Goal: Task Accomplishment & Management: Manage account settings

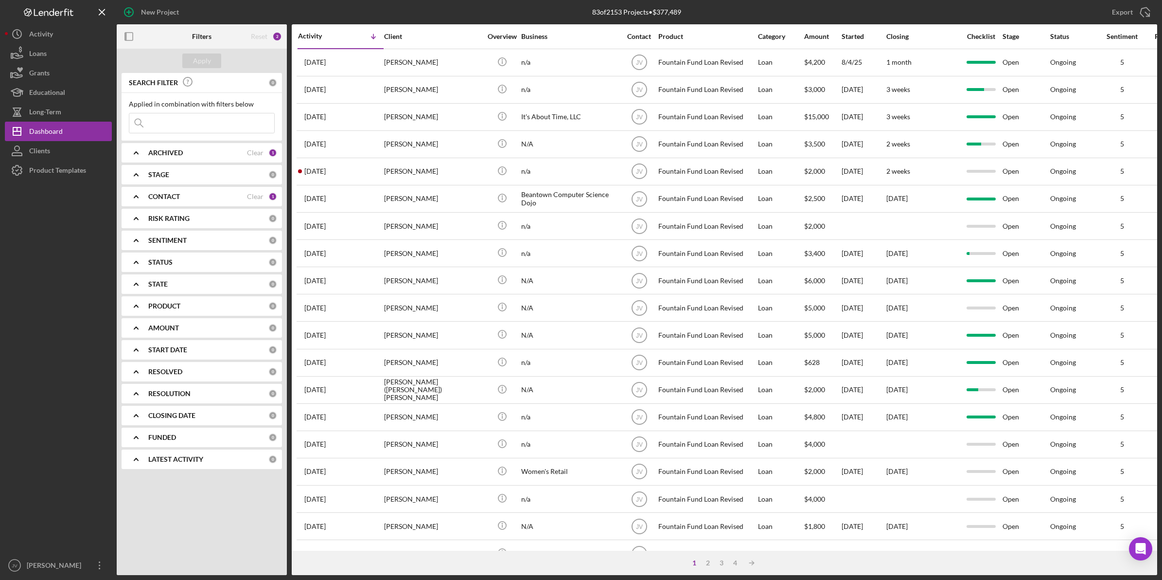
click at [140, 195] on icon "Icon/Expander" at bounding box center [136, 196] width 24 height 24
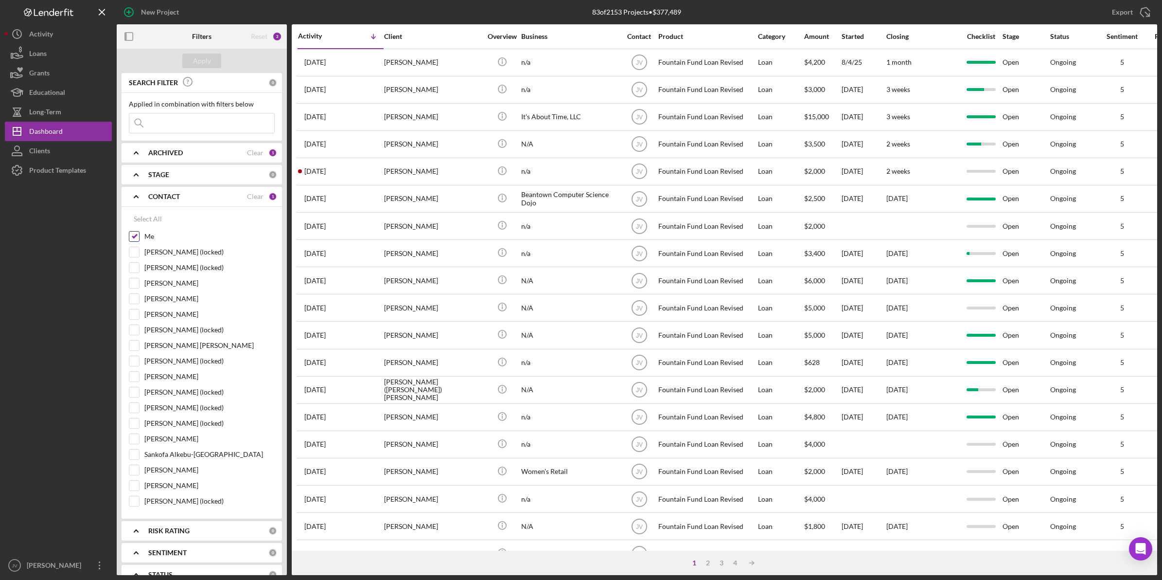
click at [129, 238] on div at bounding box center [134, 236] width 11 height 11
click at [132, 233] on input "Me" at bounding box center [134, 236] width 10 height 10
checkbox input "false"
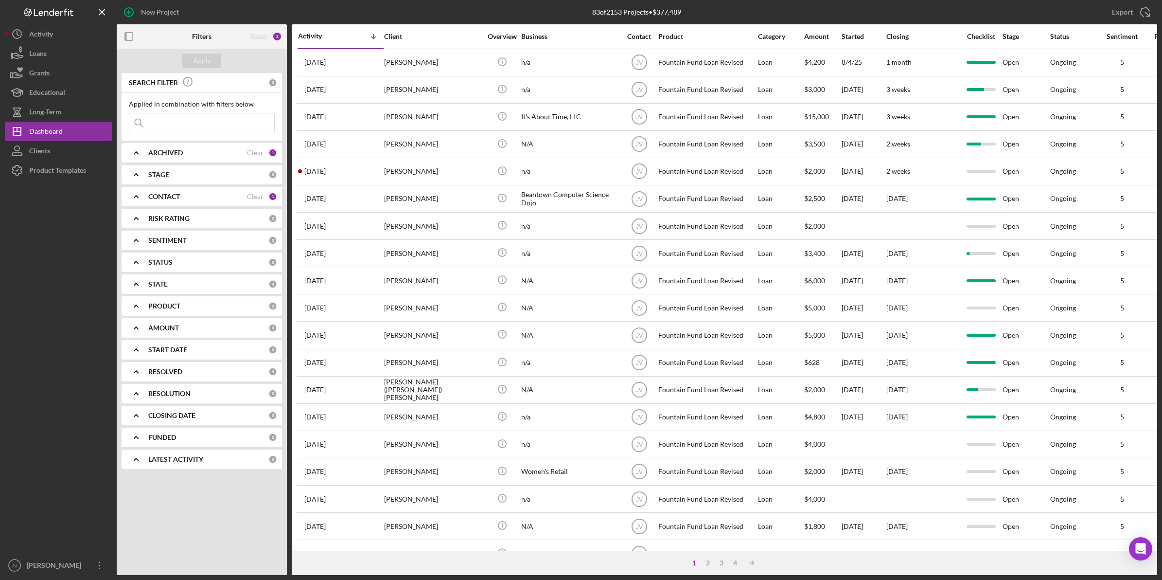
click at [147, 195] on icon "Icon/Expander" at bounding box center [136, 196] width 24 height 24
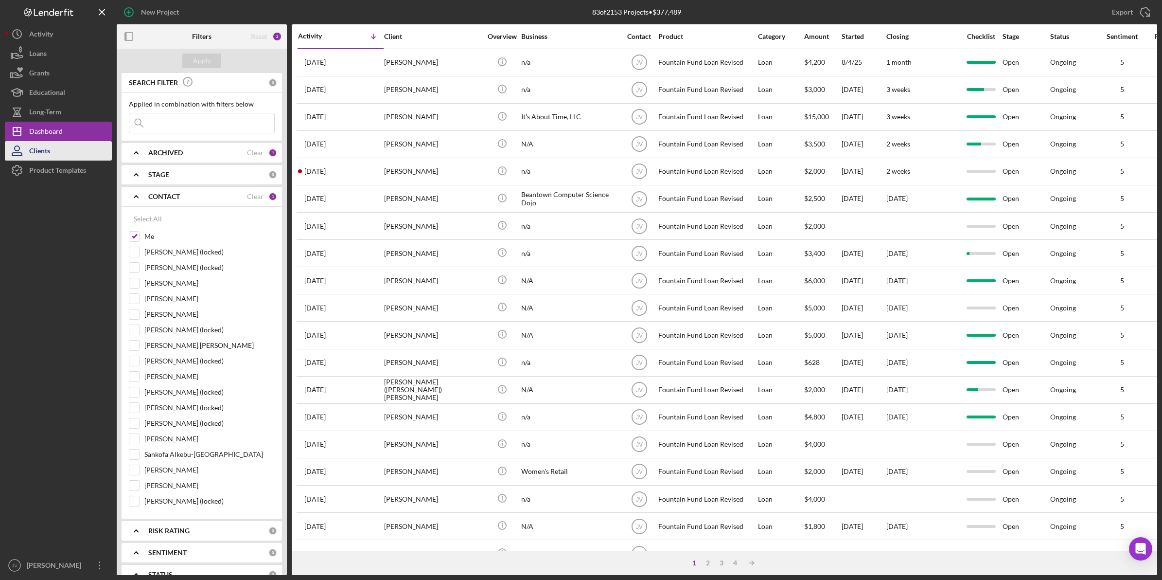
click at [83, 152] on button "Clients" at bounding box center [58, 150] width 107 height 19
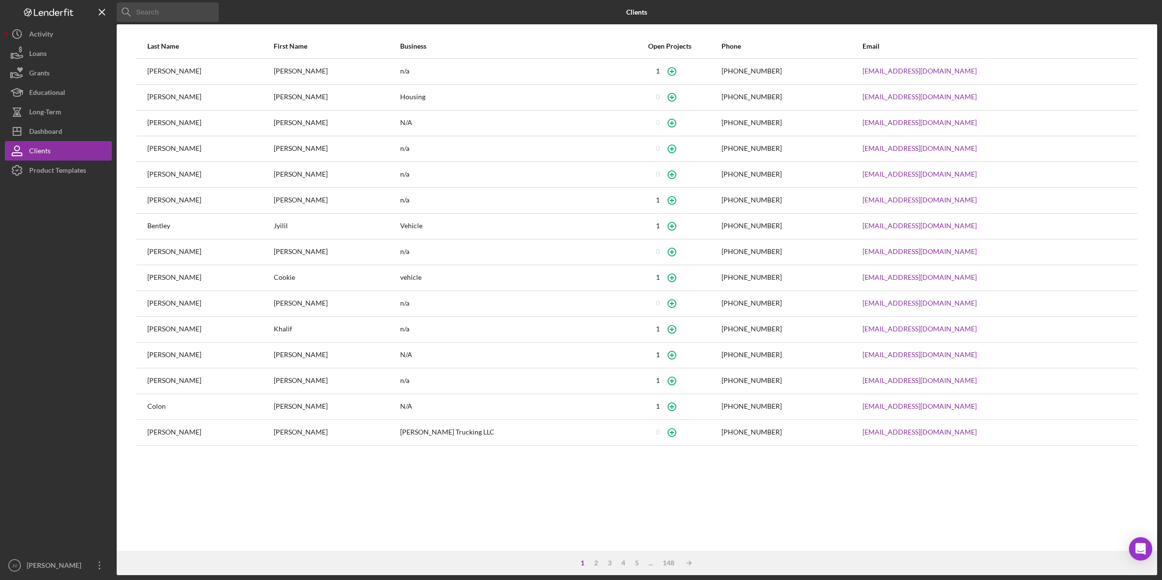
click at [181, 10] on input at bounding box center [168, 11] width 102 height 19
type input "[PERSON_NAME]"
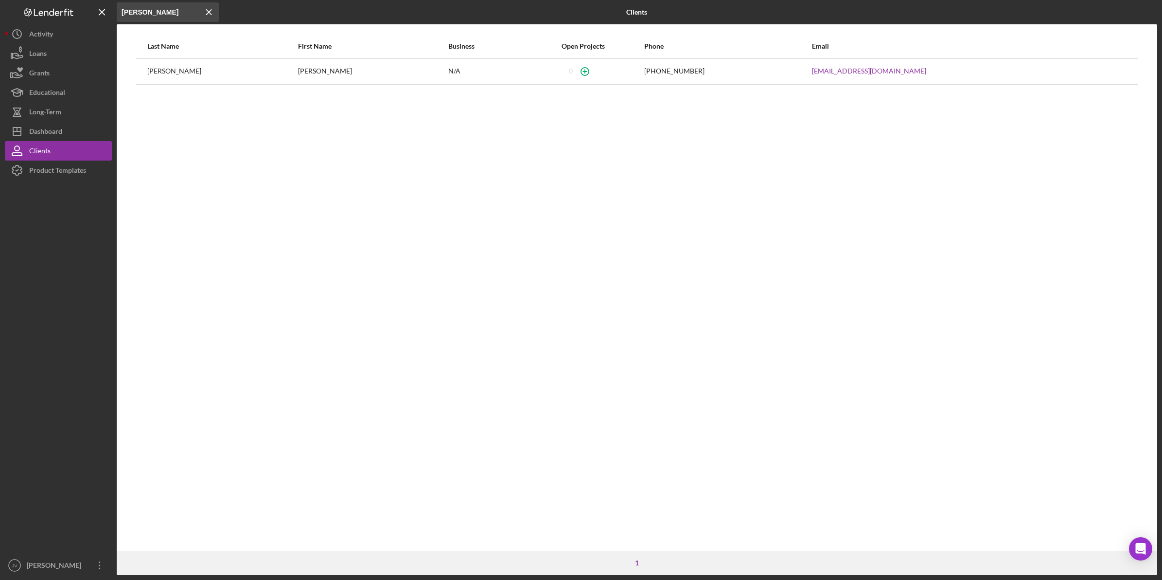
click at [195, 81] on div "[PERSON_NAME]" at bounding box center [222, 71] width 150 height 24
click at [62, 49] on button "Loans" at bounding box center [58, 53] width 107 height 19
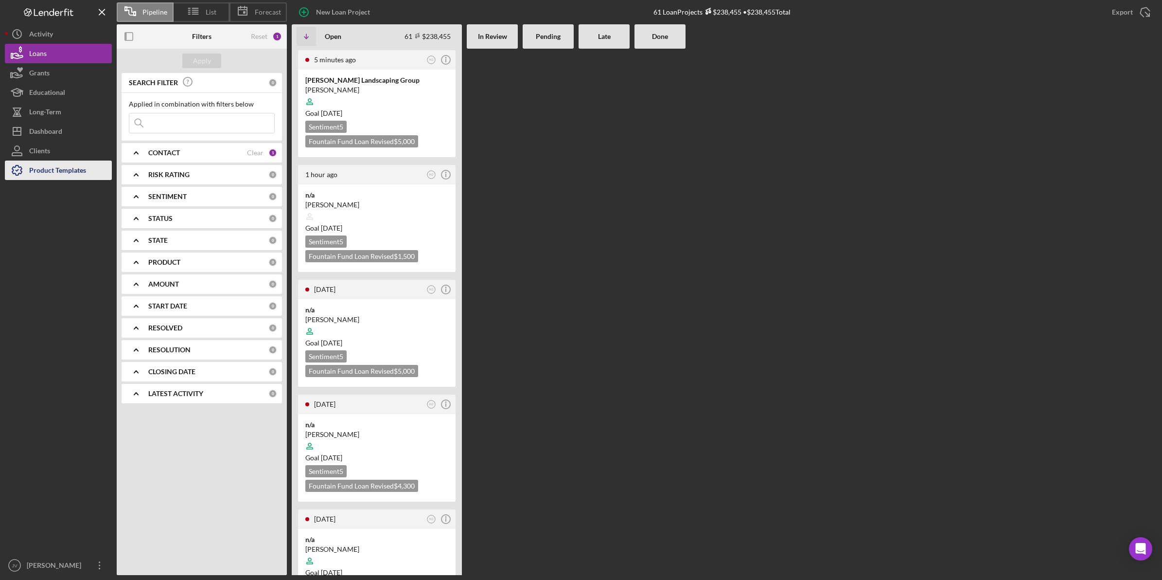
click at [66, 163] on div "Product Templates" at bounding box center [57, 171] width 57 height 22
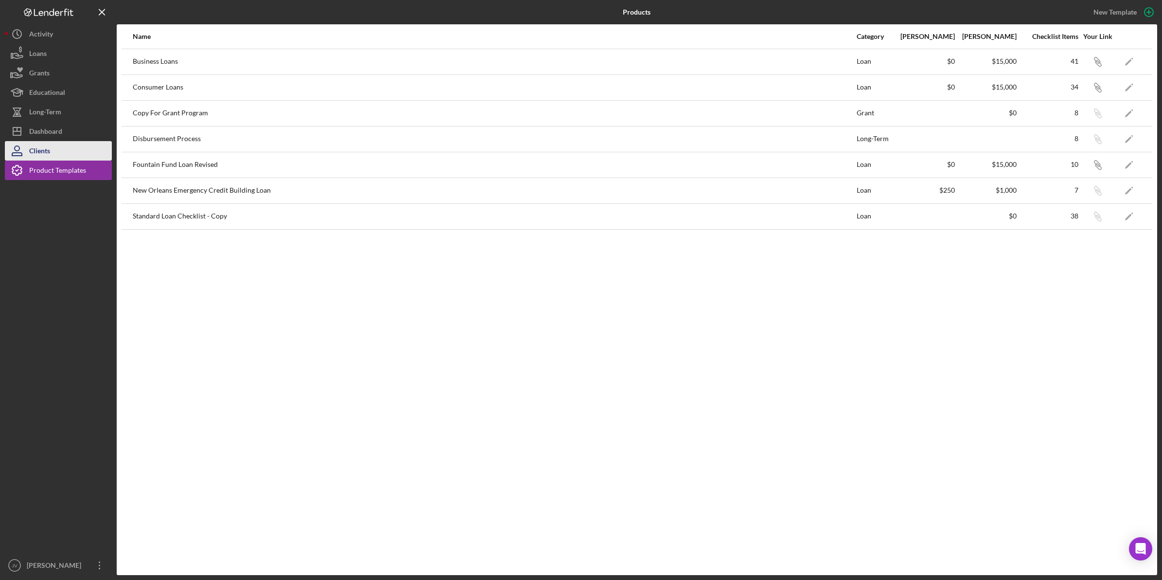
click at [57, 149] on button "Clients" at bounding box center [58, 150] width 107 height 19
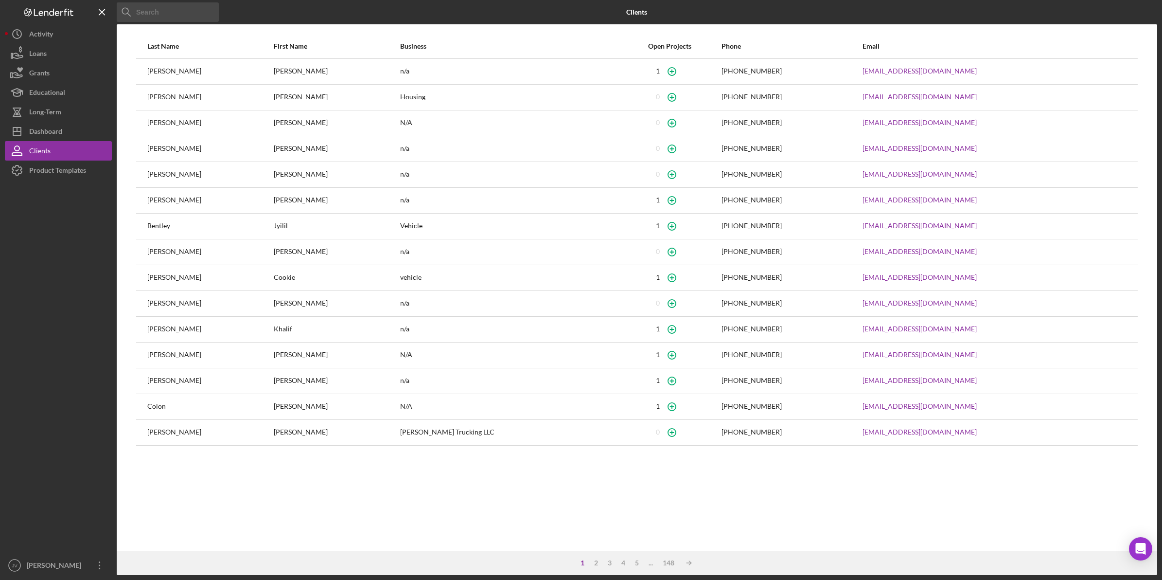
click at [39, 312] on div at bounding box center [58, 367] width 107 height 375
click at [169, 13] on input at bounding box center [168, 11] width 102 height 19
type input "[PERSON_NAME]"
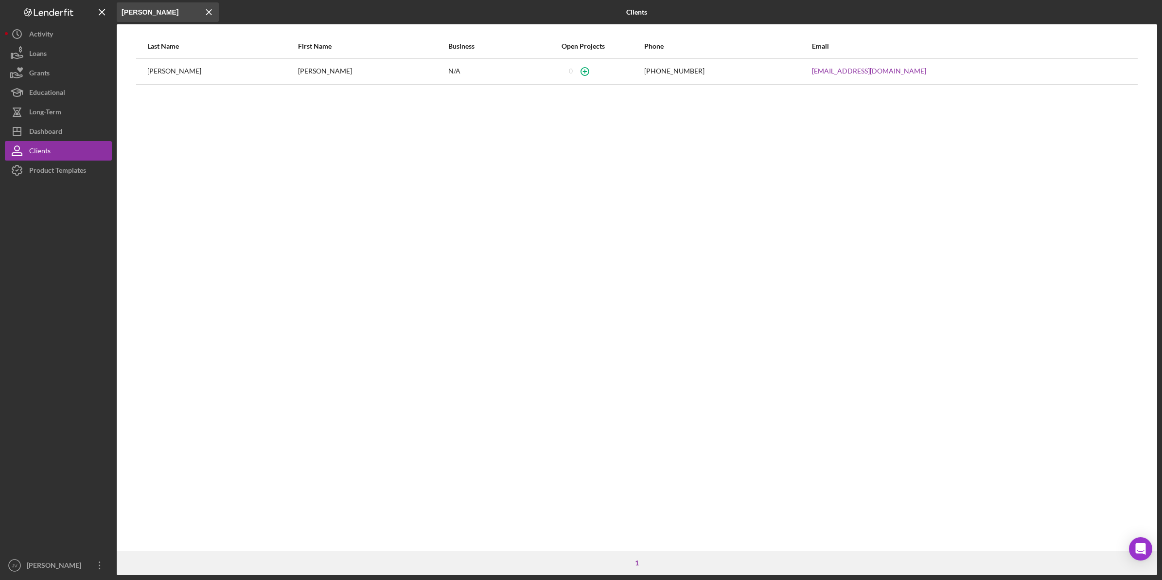
click at [662, 61] on div "[PHONE_NUMBER]" at bounding box center [727, 71] width 167 height 24
click at [824, 74] on link "[EMAIL_ADDRESS][DOMAIN_NAME]" at bounding box center [869, 71] width 114 height 8
click at [202, 365] on div "Last Name First Name Business Open Projects Phone Email [PERSON_NAME] N/A [PHON…" at bounding box center [637, 292] width 1041 height 516
click at [152, 61] on div "[PERSON_NAME]" at bounding box center [222, 71] width 150 height 24
click at [574, 76] on icon "button" at bounding box center [585, 71] width 22 height 22
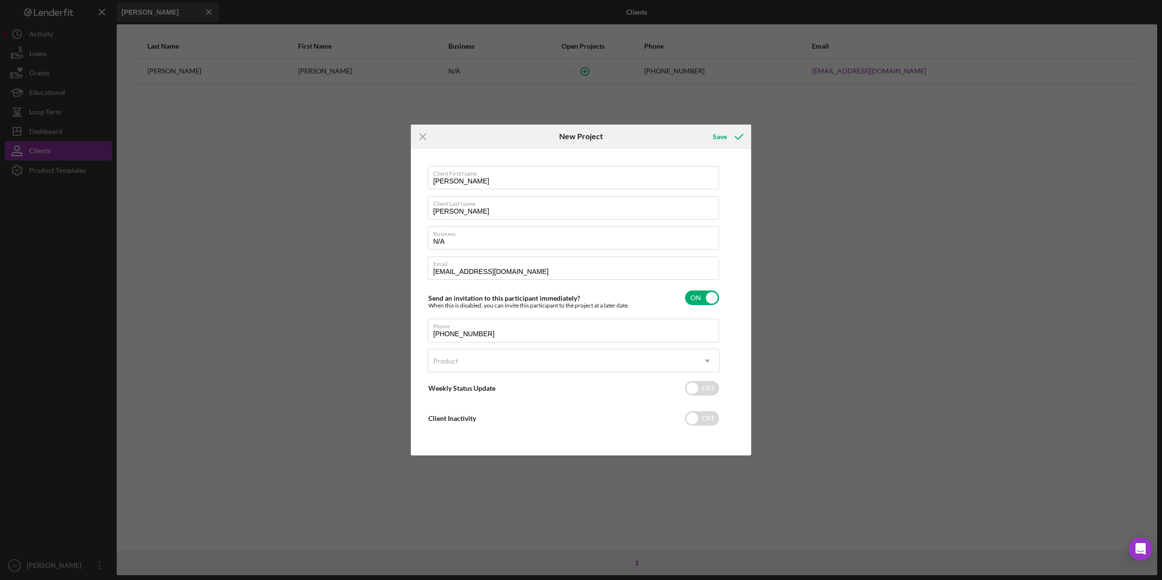
click at [405, 163] on div "Icon/Menu Close New Project Save Client First Name [PERSON_NAME] Client Last Na…" at bounding box center [581, 290] width 1162 height 580
click at [422, 134] on icon "Icon/Menu Close" at bounding box center [423, 136] width 24 height 24
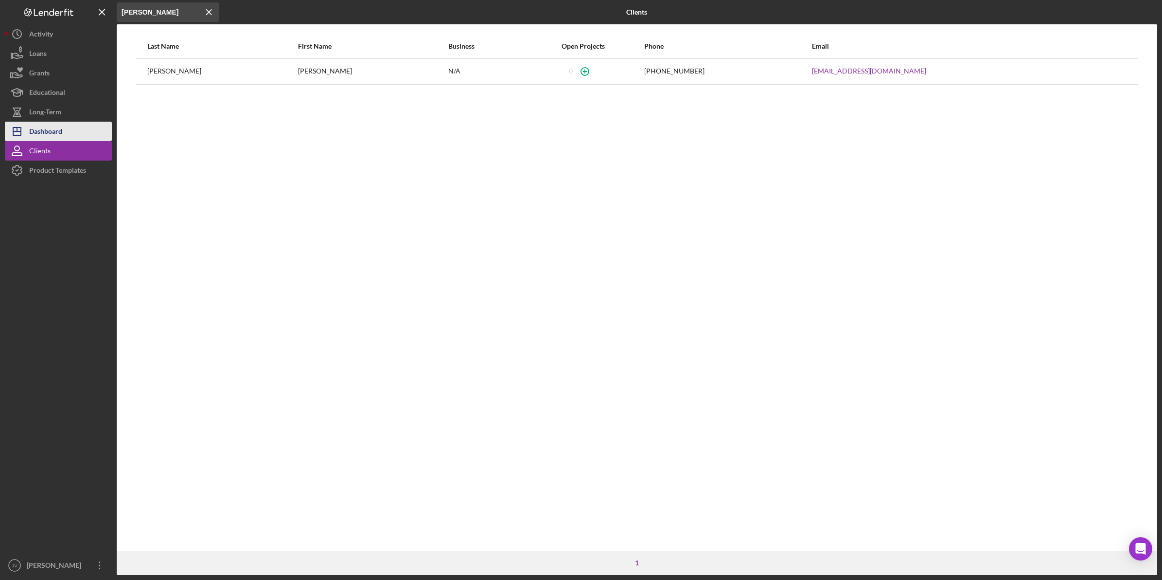
click at [66, 125] on button "Icon/Dashboard Dashboard" at bounding box center [58, 131] width 107 height 19
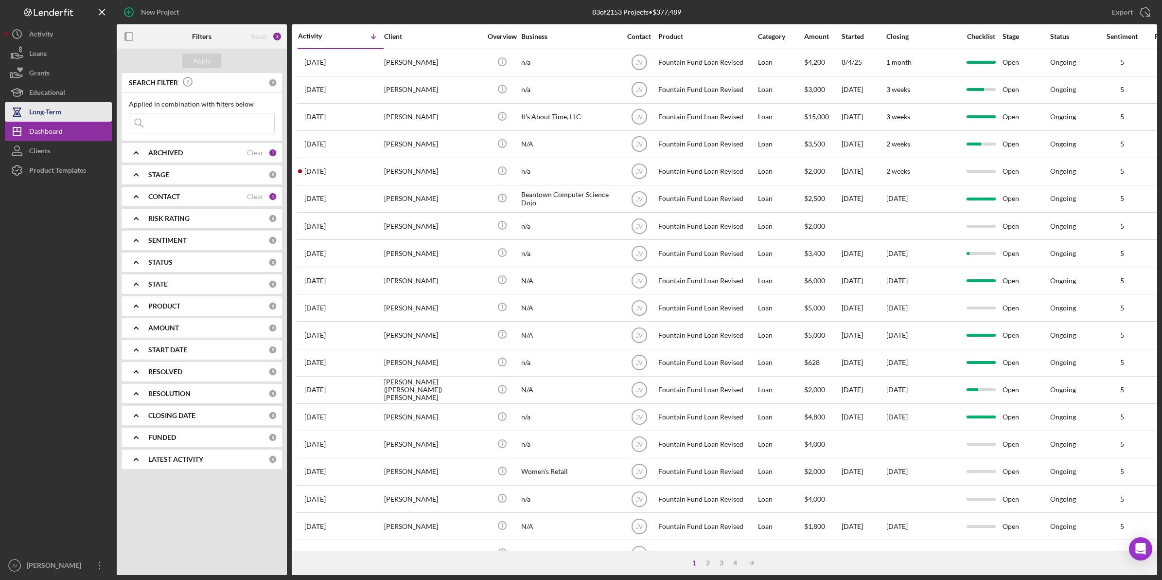
click at [66, 112] on button "Long-Term" at bounding box center [58, 111] width 107 height 19
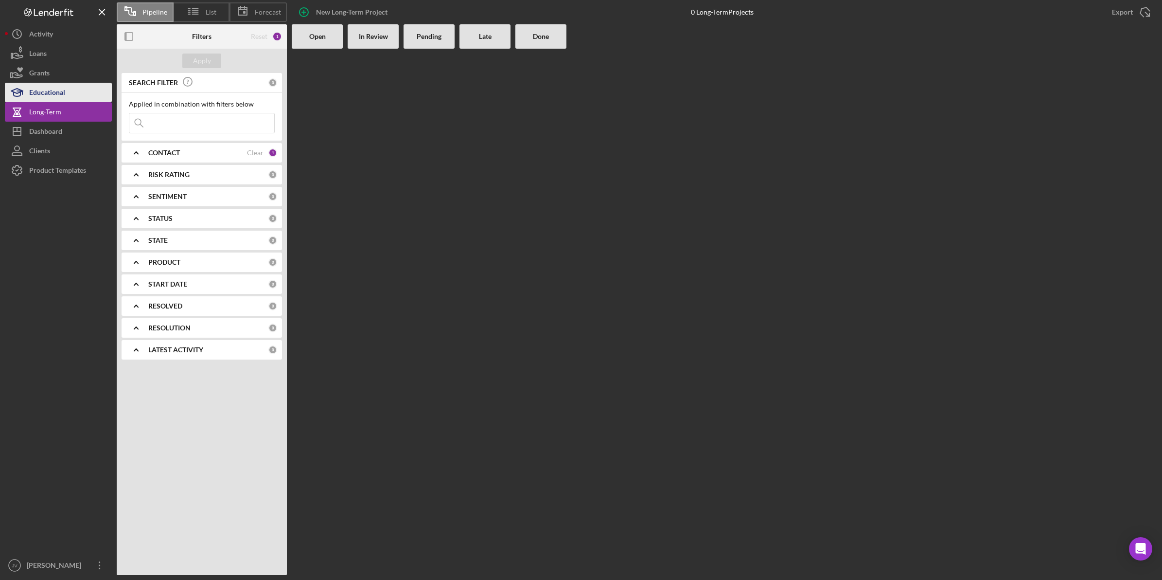
click at [73, 96] on button "Educational" at bounding box center [58, 92] width 107 height 19
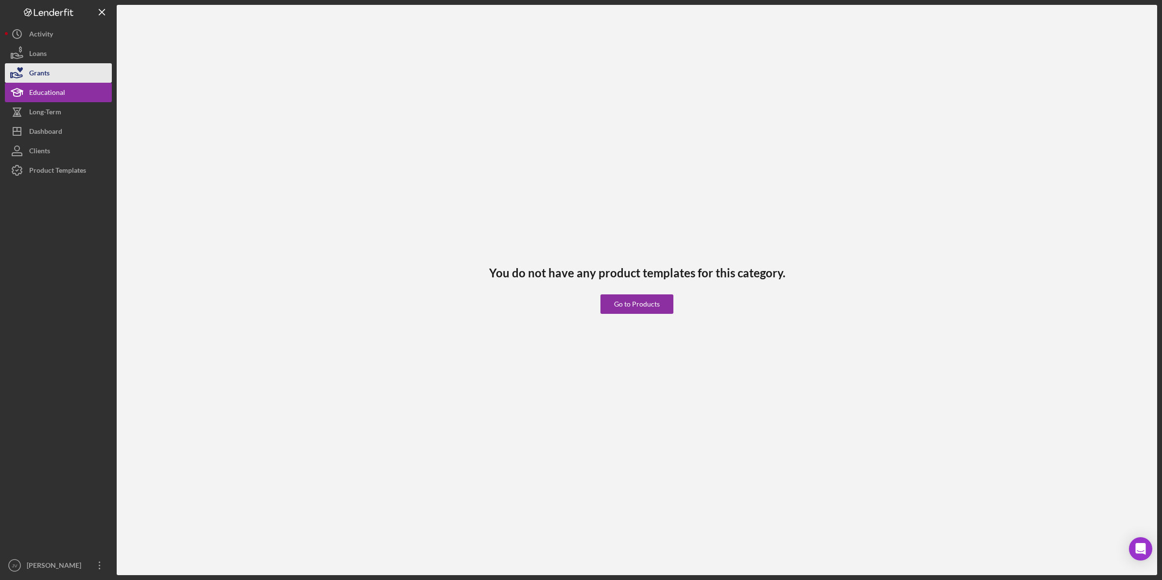
click at [71, 75] on button "Grants" at bounding box center [58, 72] width 107 height 19
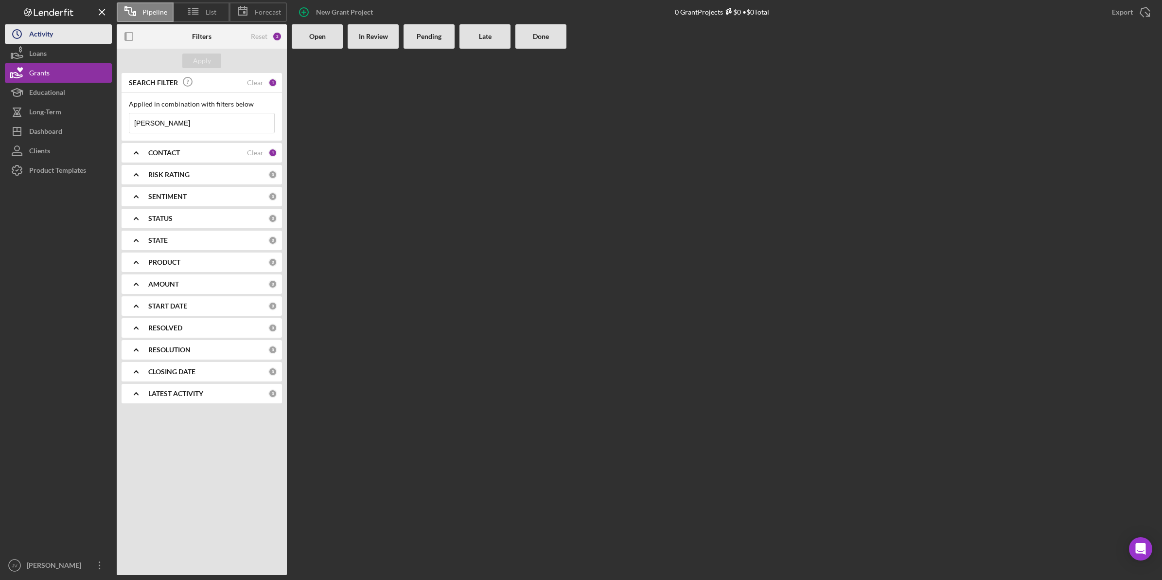
click at [67, 32] on button "Icon/History Activity" at bounding box center [58, 33] width 107 height 19
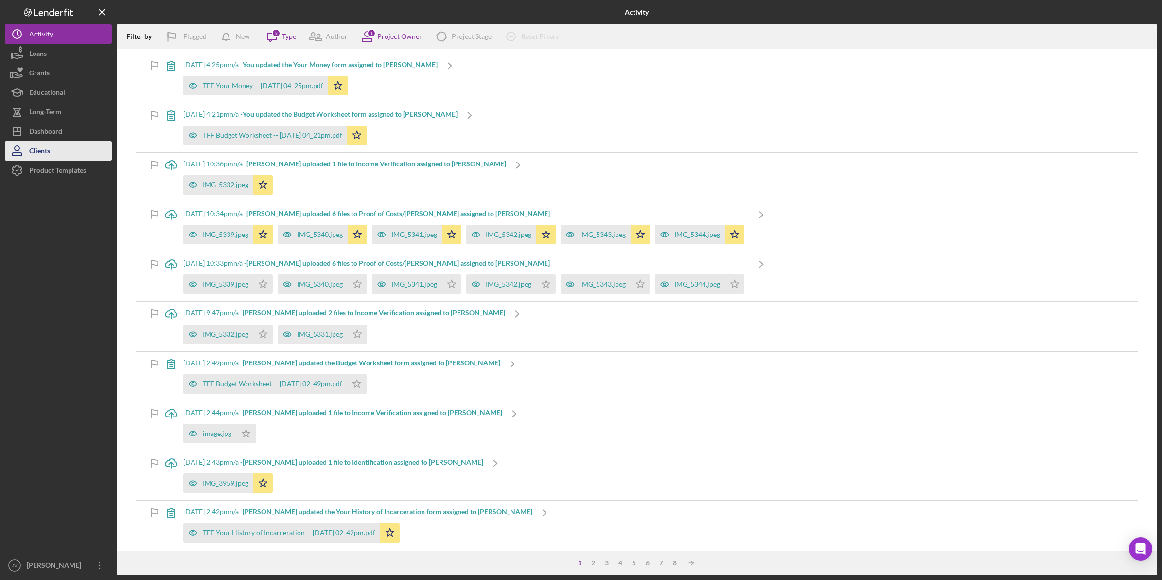
click at [67, 157] on button "Clients" at bounding box center [58, 150] width 107 height 19
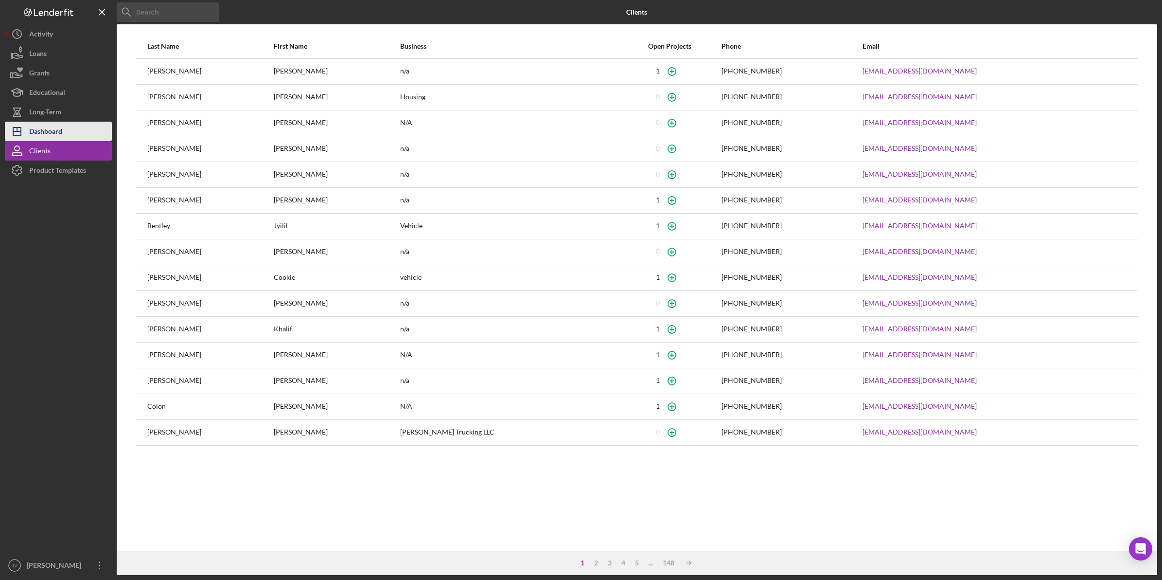
click at [71, 135] on button "Icon/Dashboard Dashboard" at bounding box center [58, 131] width 107 height 19
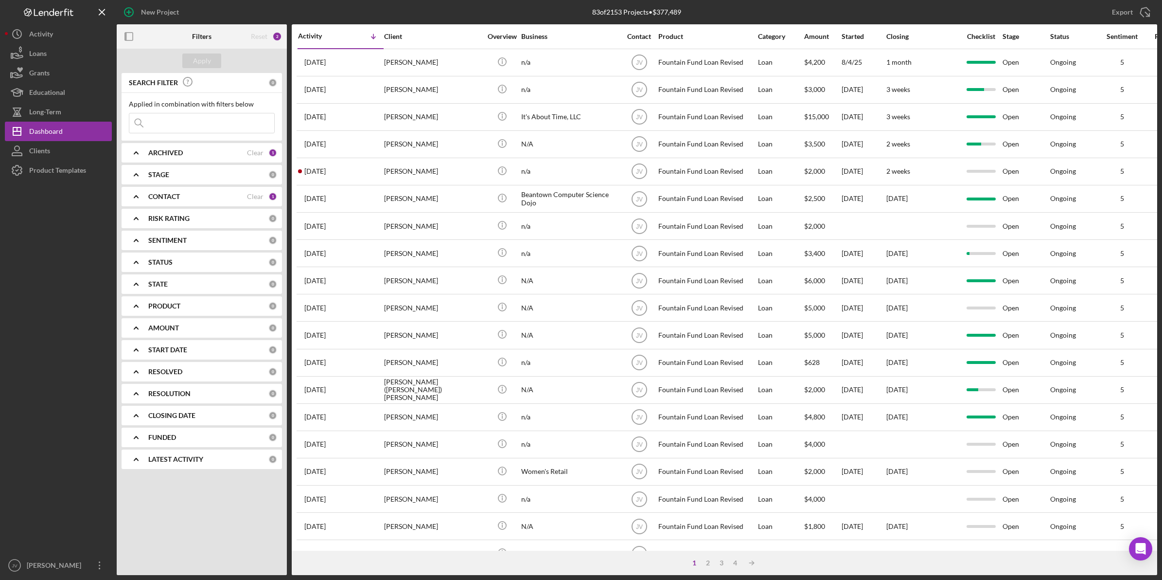
click at [199, 127] on input at bounding box center [201, 122] width 145 height 19
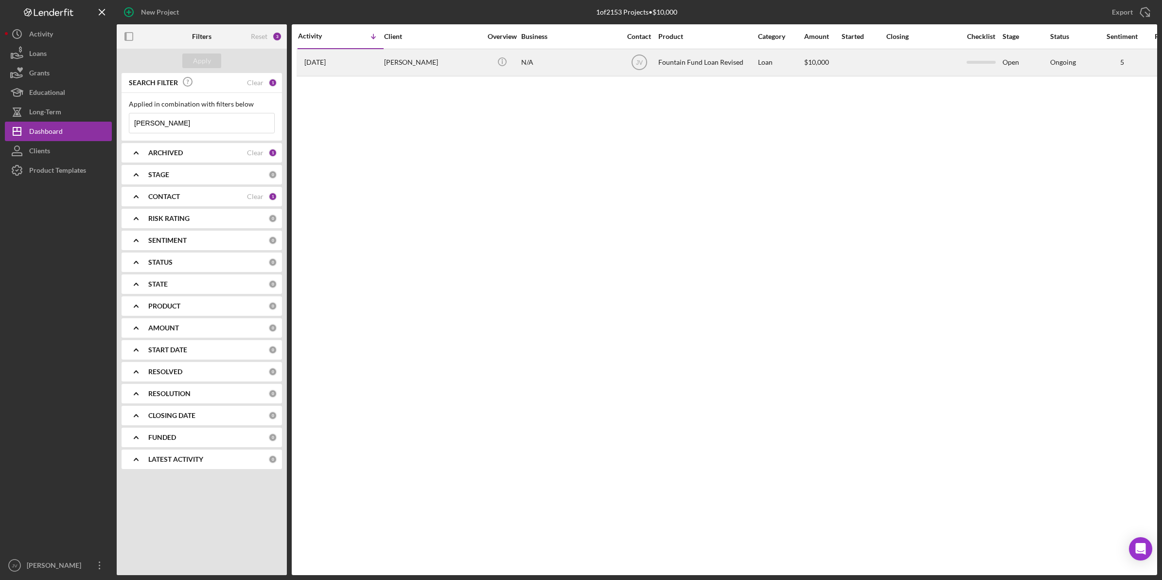
type input "[PERSON_NAME]"
click at [438, 70] on div "[PERSON_NAME]" at bounding box center [432, 63] width 97 height 26
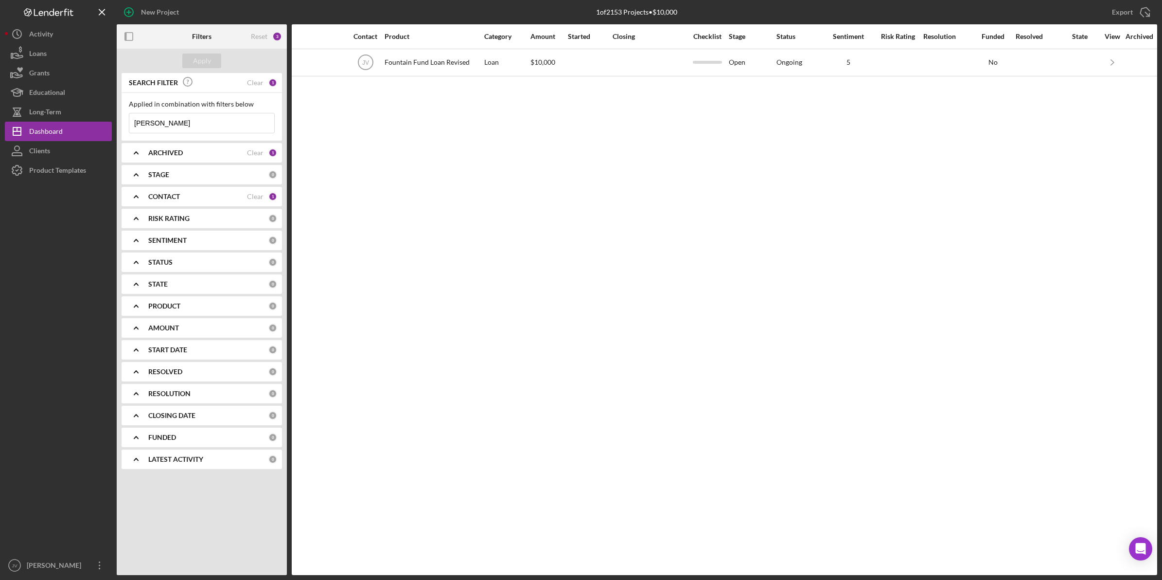
scroll to position [0, 297]
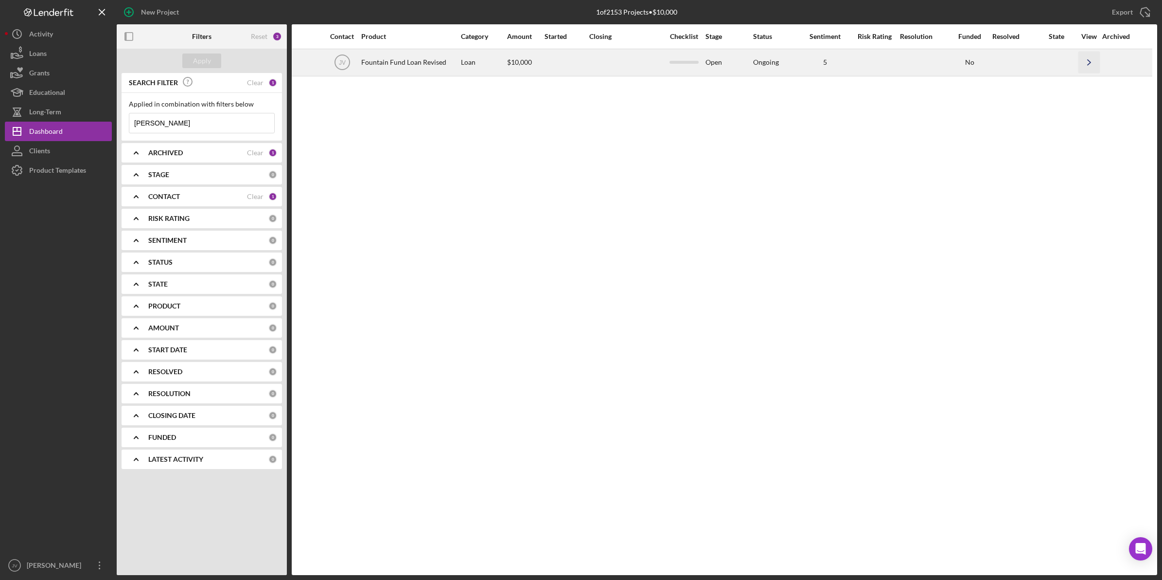
click at [1087, 57] on icon "Icon/Navigate" at bounding box center [1090, 63] width 22 height 22
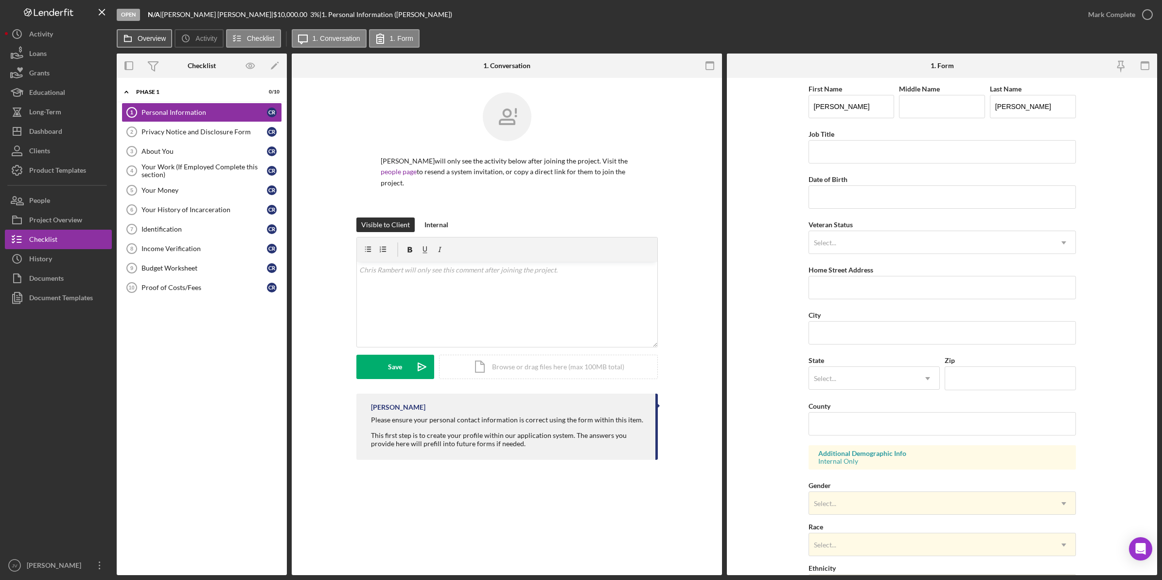
click at [138, 39] on label "Overview" at bounding box center [152, 39] width 28 height 8
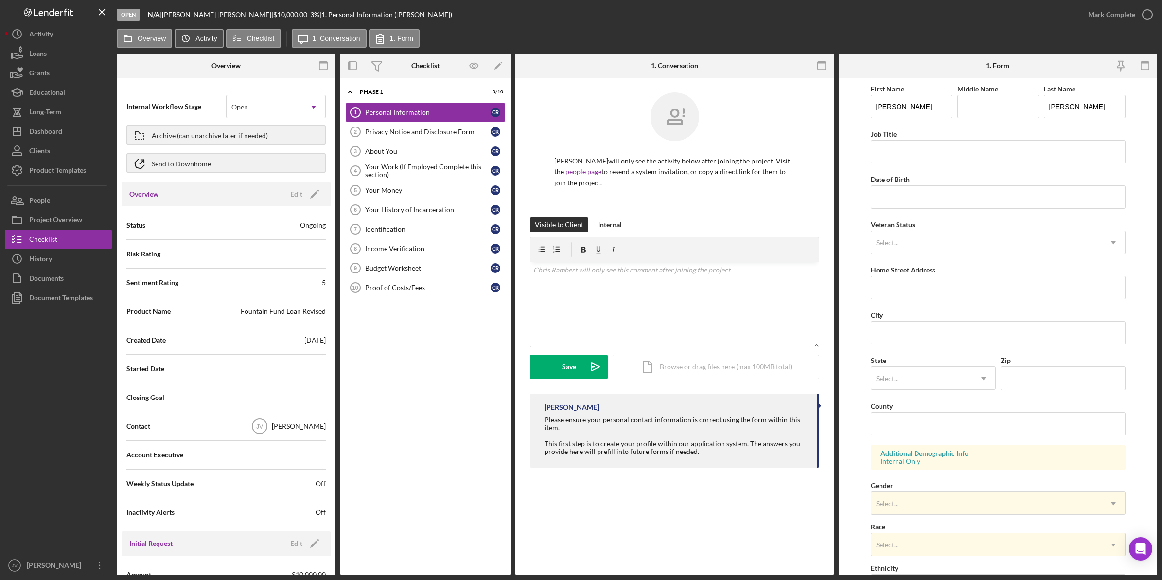
click at [183, 35] on icon "Icon/History" at bounding box center [185, 38] width 19 height 19
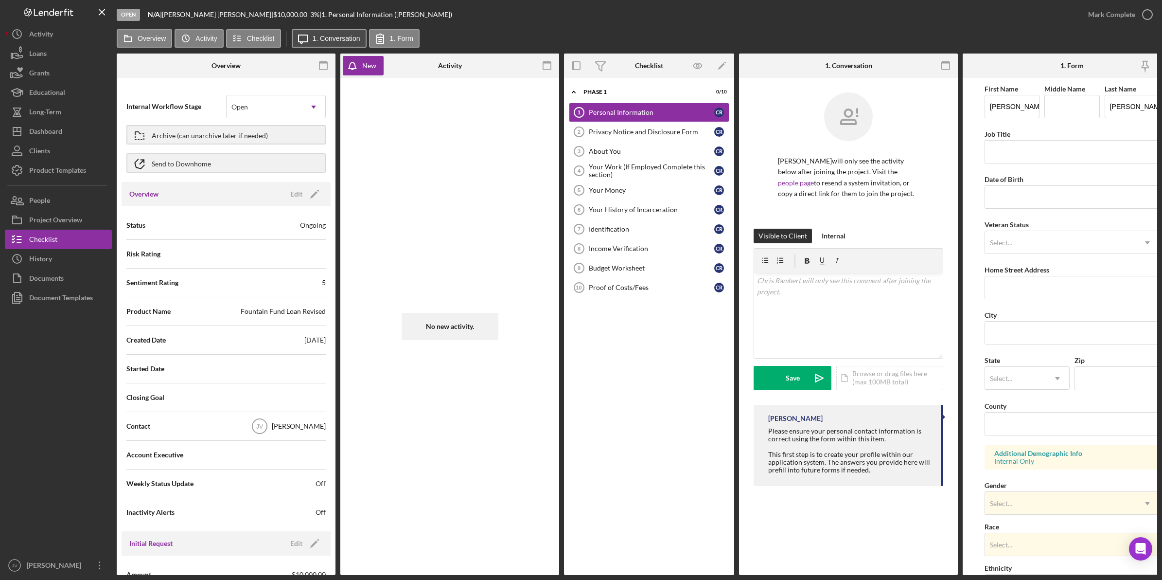
click at [309, 39] on icon "Icon/Message" at bounding box center [303, 38] width 24 height 24
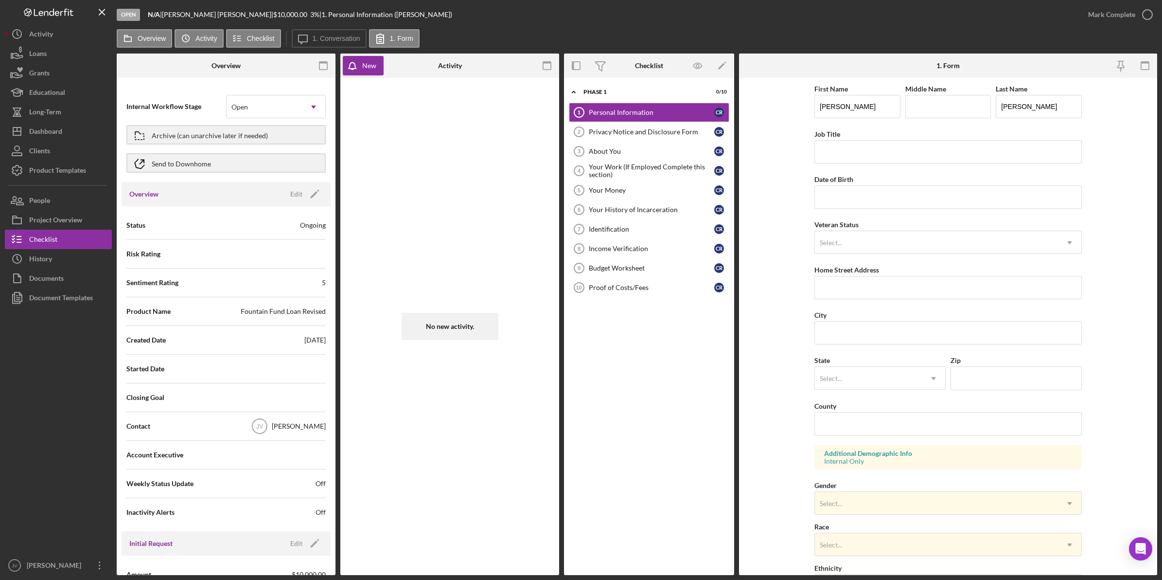
click at [417, 40] on div "Icon/Message 1. Conversation 1. Form" at bounding box center [357, 38] width 130 height 19
click at [390, 37] on label "1. Form" at bounding box center [401, 39] width 23 height 8
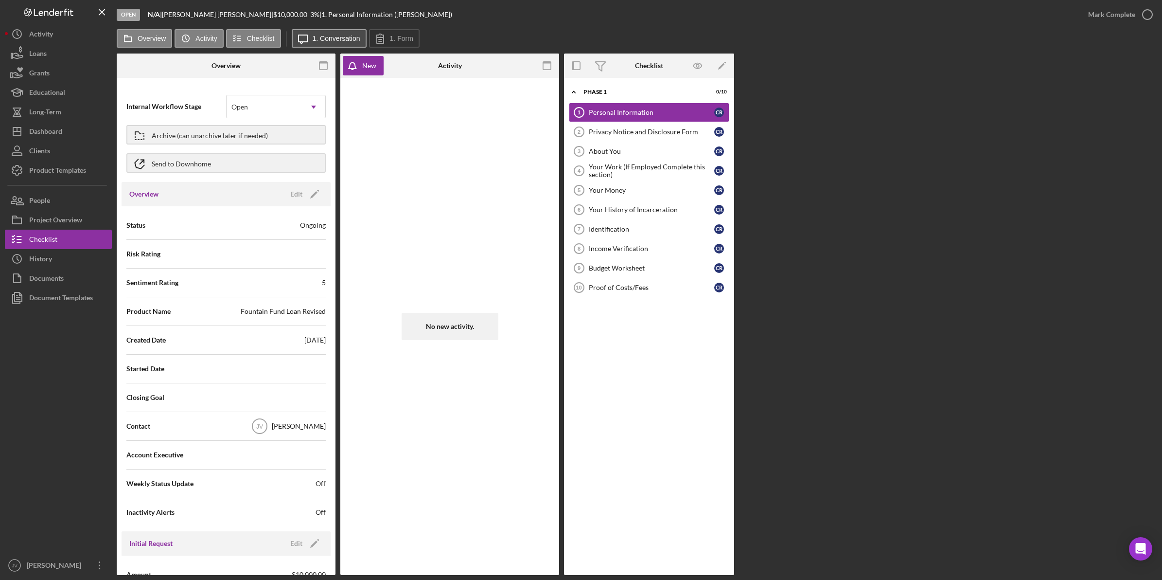
click at [301, 39] on icon "Icon/Message" at bounding box center [303, 38] width 24 height 24
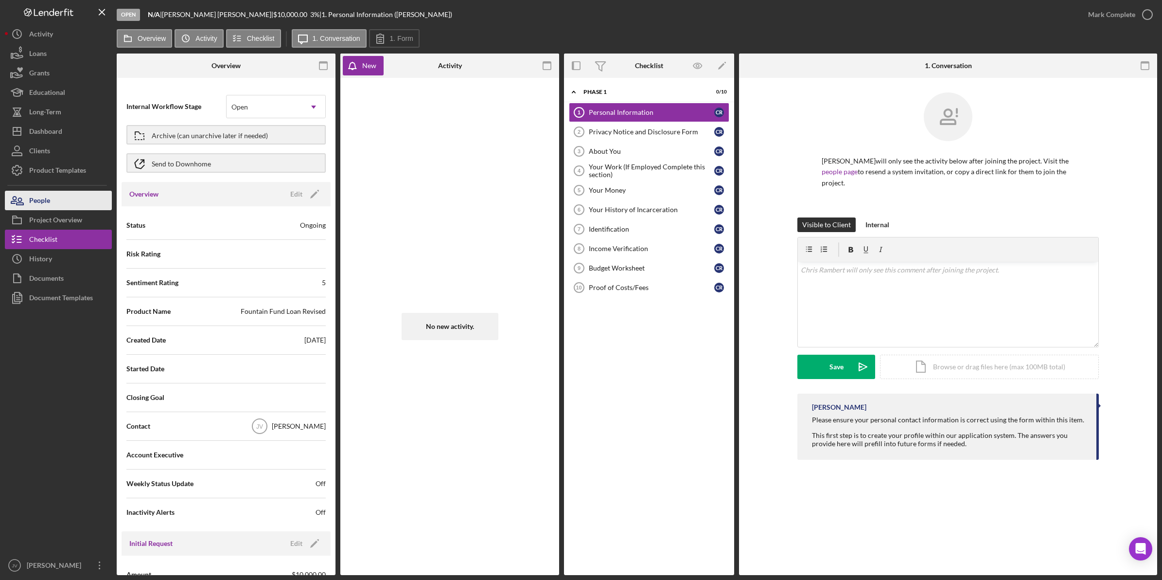
click at [65, 201] on button "People" at bounding box center [58, 200] width 107 height 19
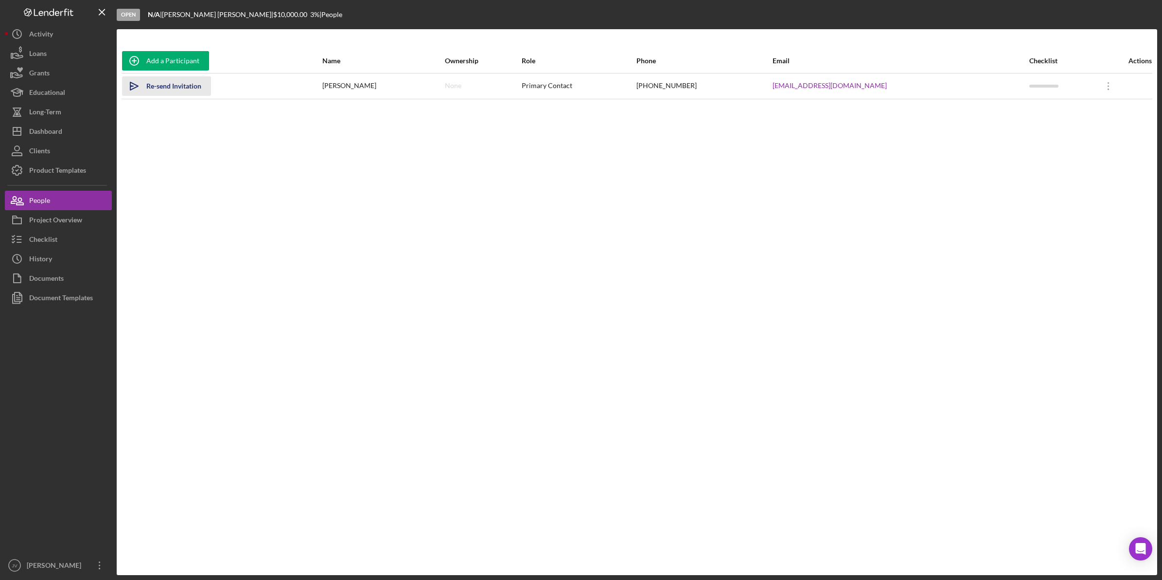
click at [173, 91] on div "Re-send Invitation" at bounding box center [173, 85] width 55 height 19
